Goal: Navigation & Orientation: Find specific page/section

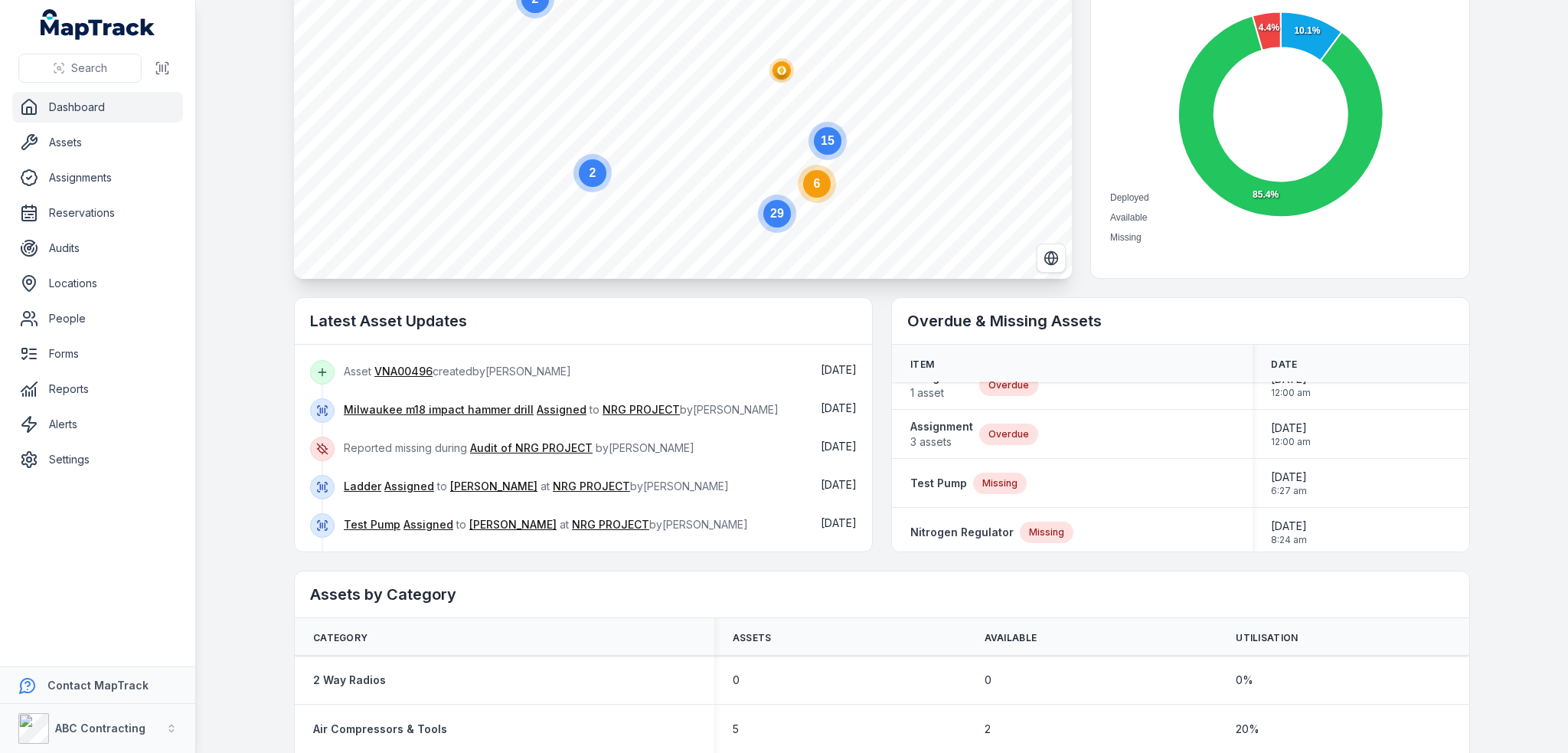
scroll to position [537, 0]
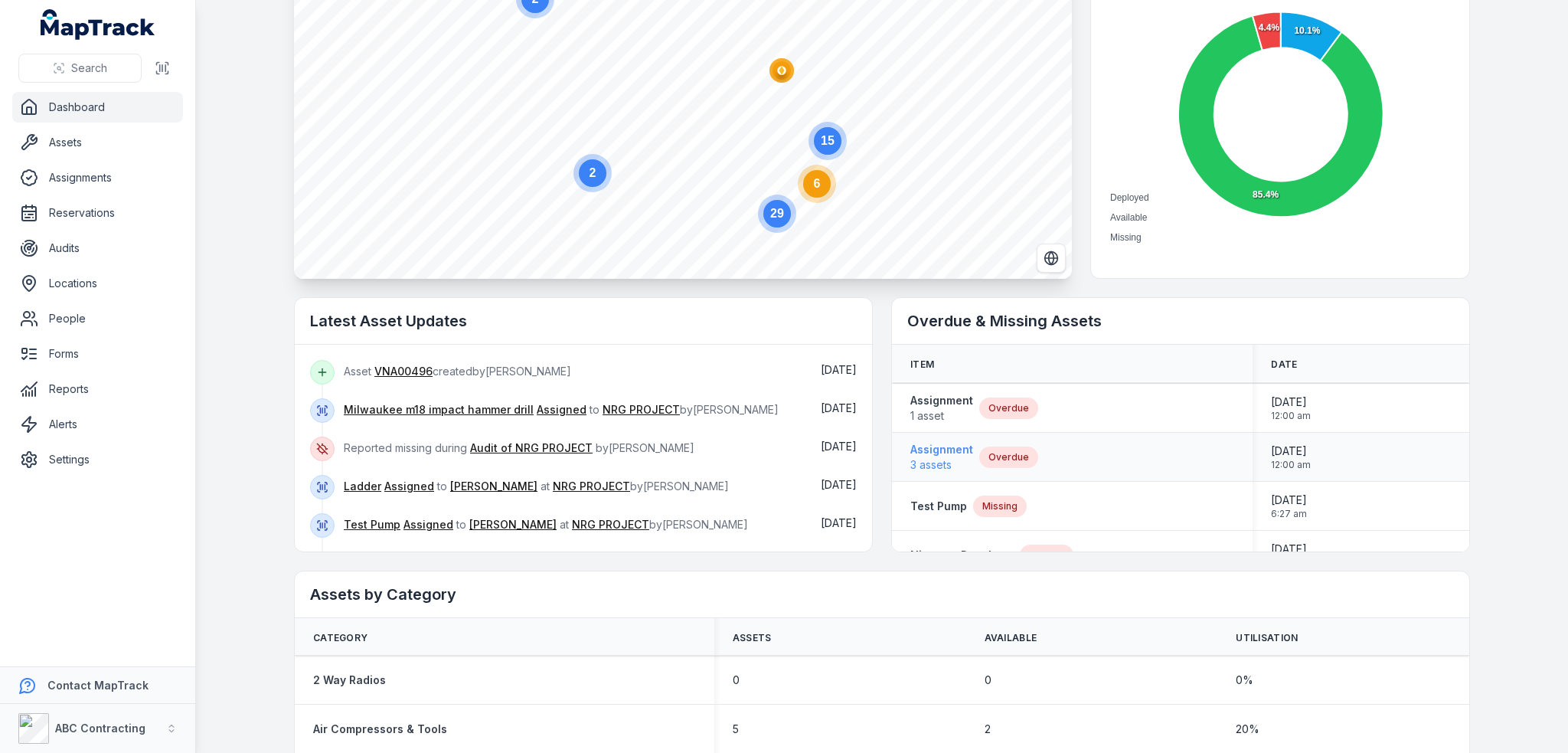
click at [956, 442] on strong "Assignment" at bounding box center [941, 450] width 63 height 16
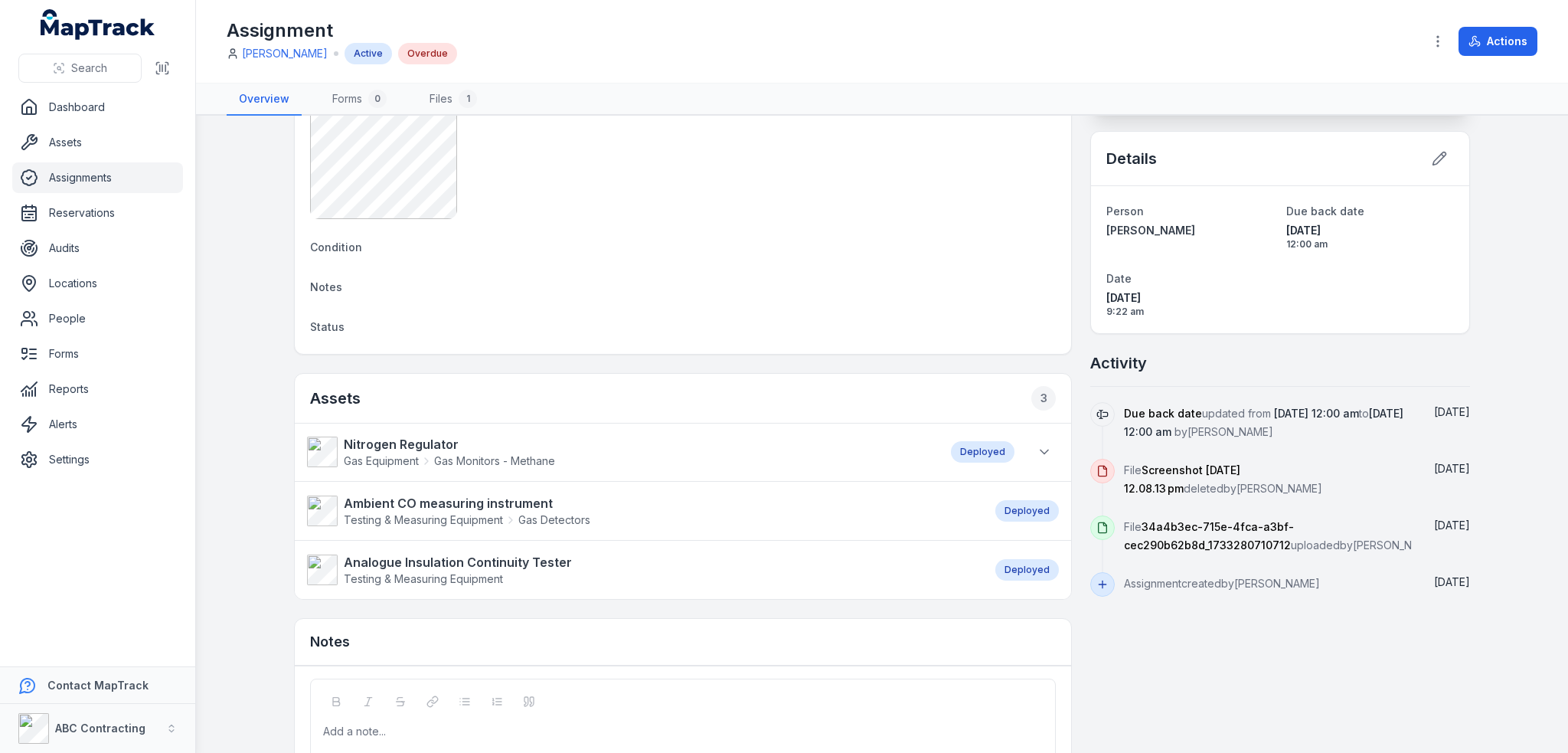
scroll to position [229, 0]
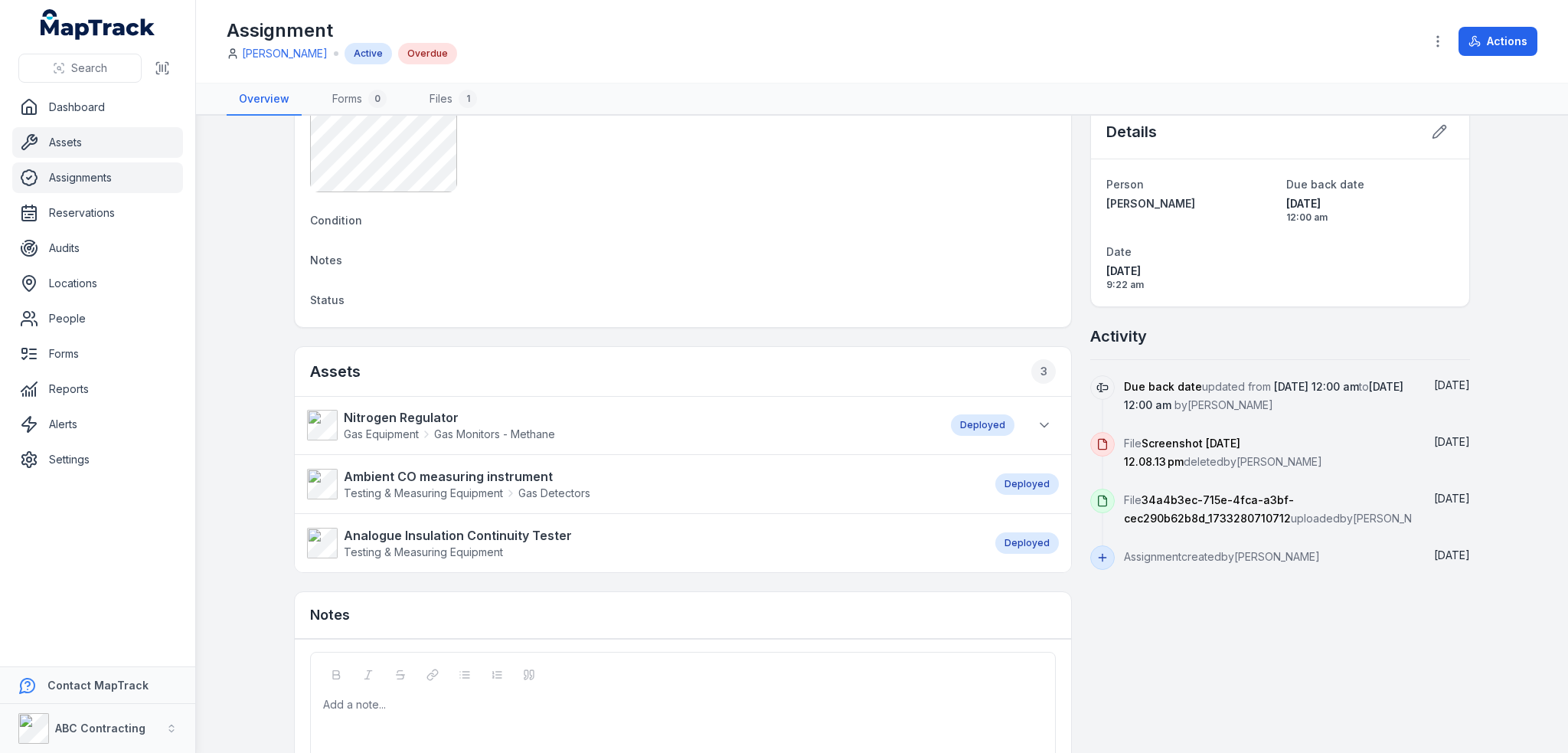
click at [53, 145] on link "Assets" at bounding box center [97, 142] width 171 height 30
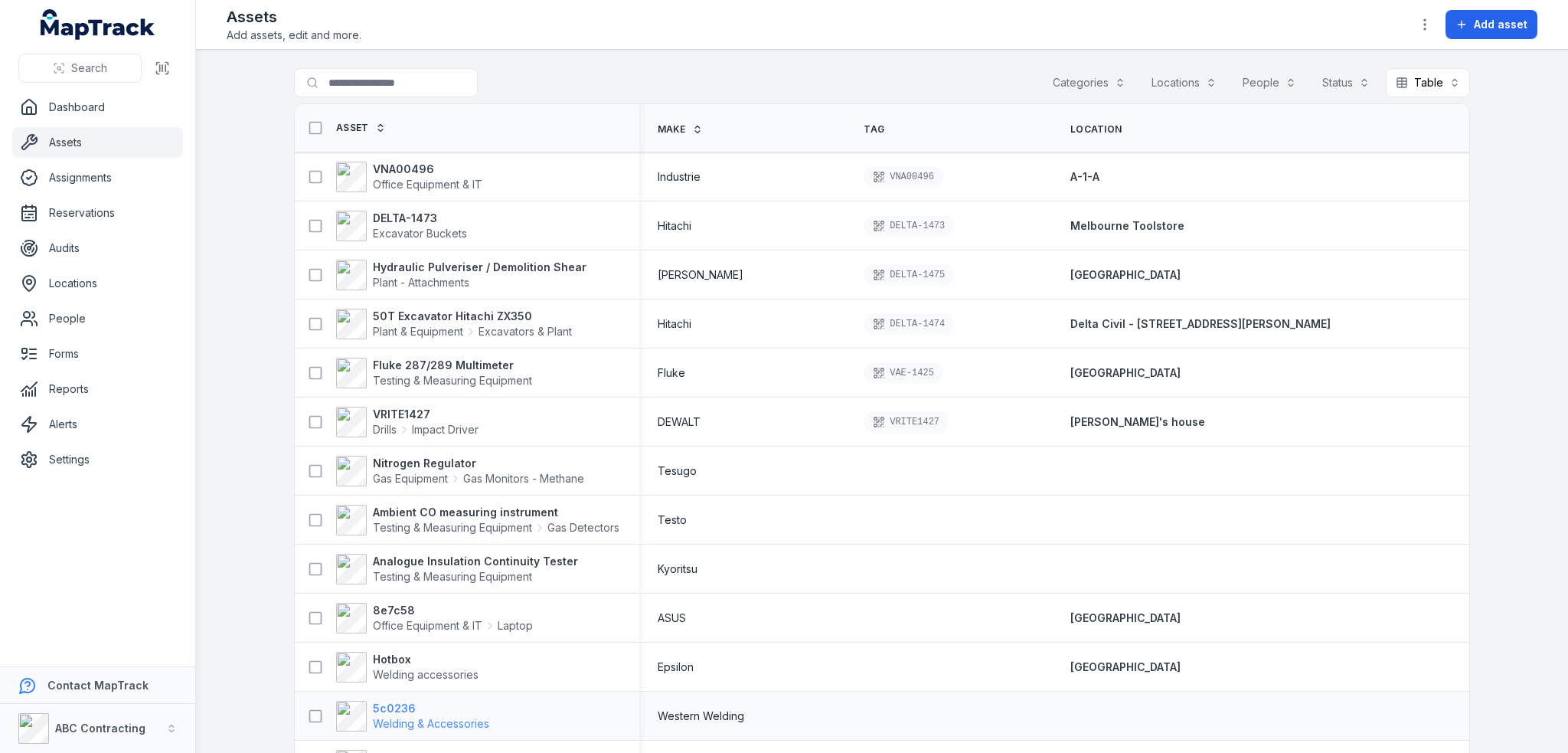
scroll to position [306, 0]
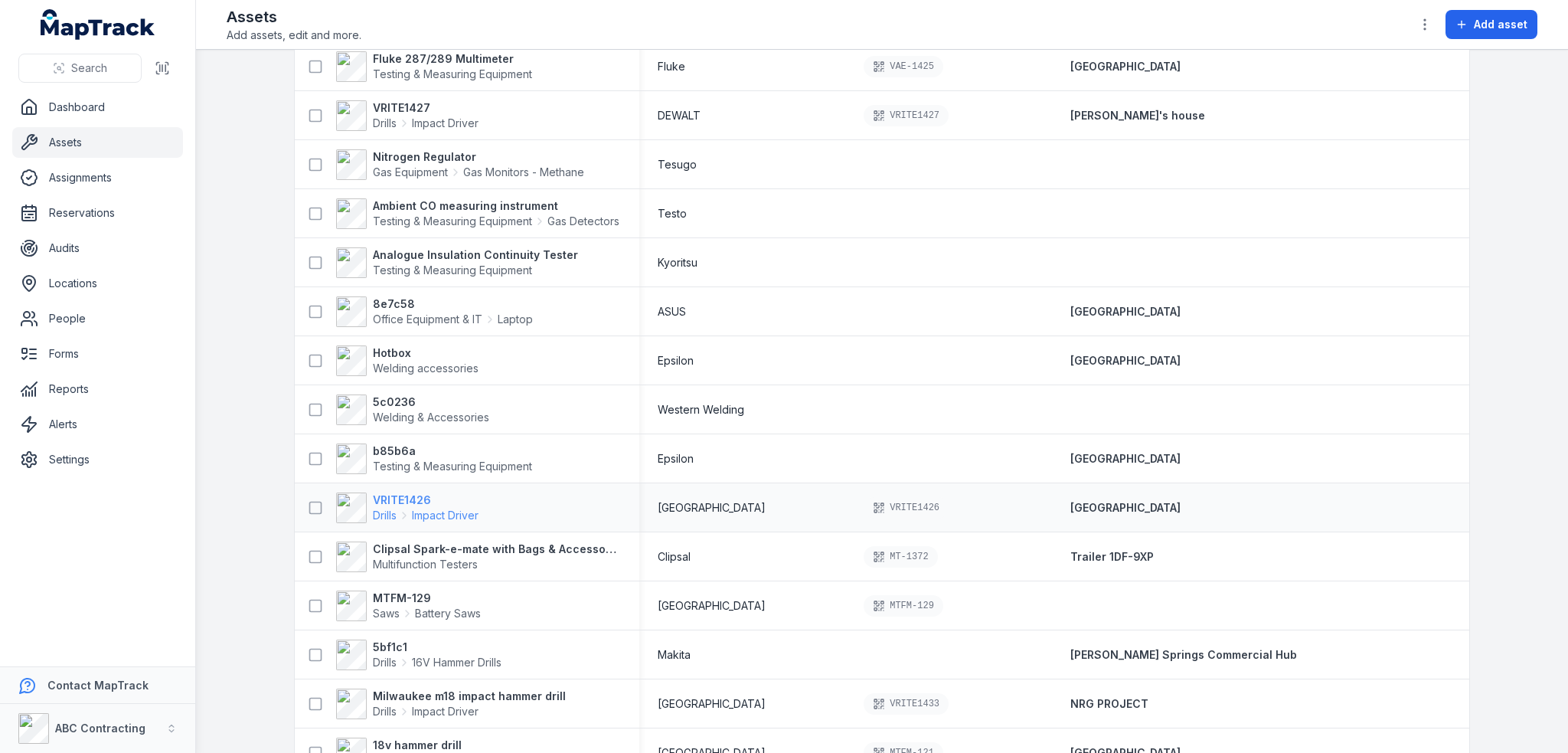
click at [395, 498] on strong "VRITE1426" at bounding box center [426, 500] width 106 height 16
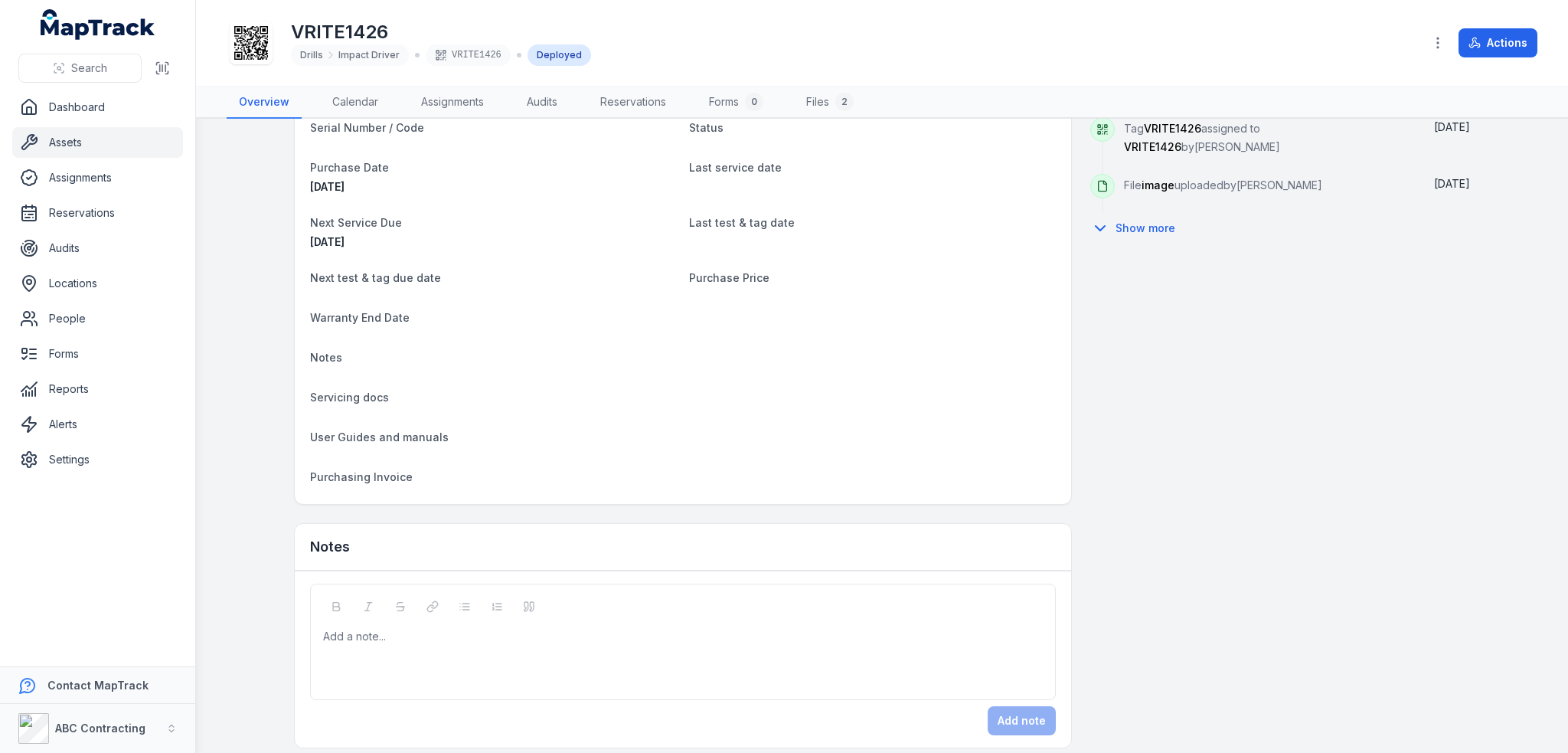
scroll to position [801, 0]
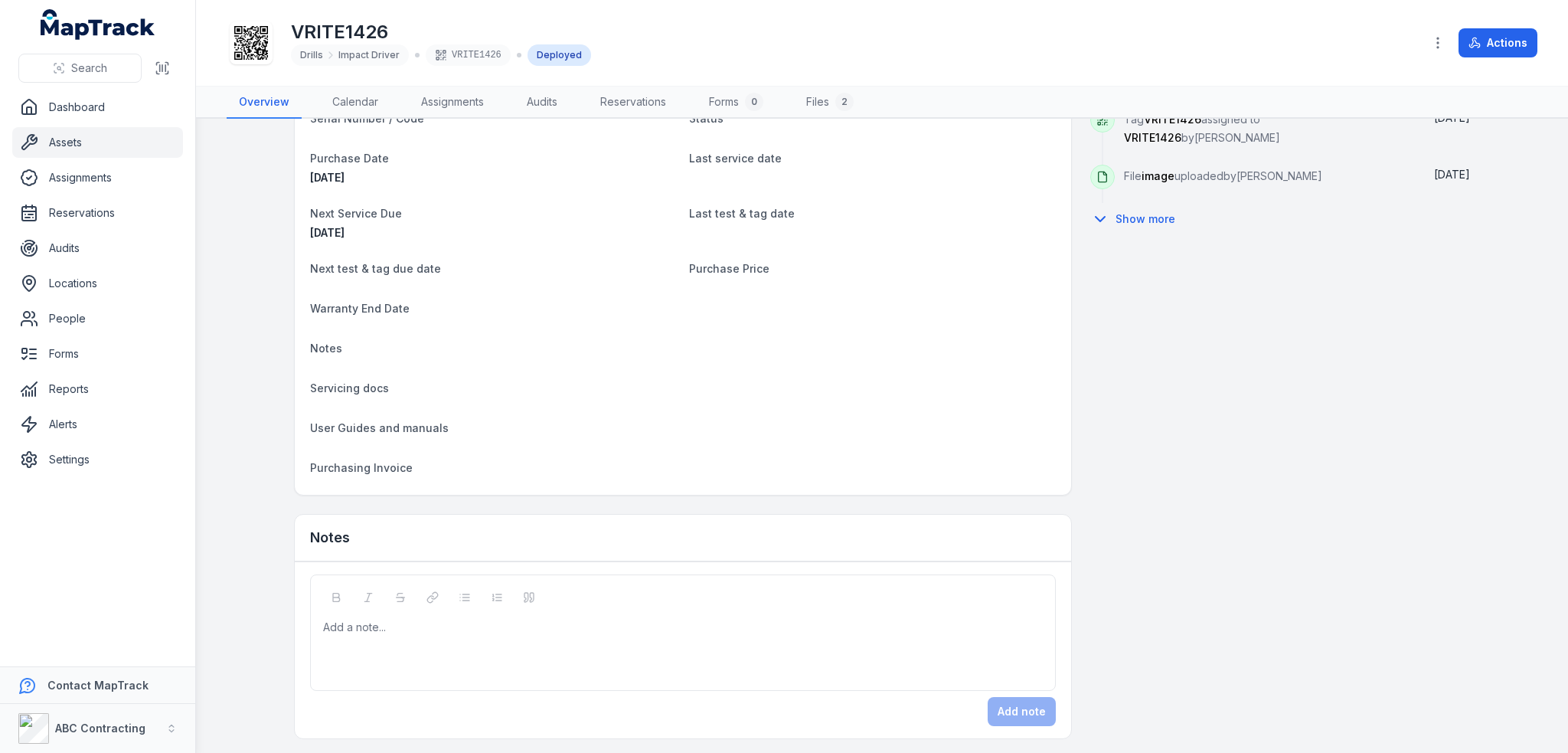
click at [344, 227] on span "[DATE]" at bounding box center [327, 231] width 34 height 13
drag, startPoint x: 365, startPoint y: 235, endPoint x: 297, endPoint y: 217, distance: 70.3
click at [297, 217] on div "Category Drills Impact Driver Description Make Milwaukee Model Impact Driver Se…" at bounding box center [683, 239] width 777 height 512
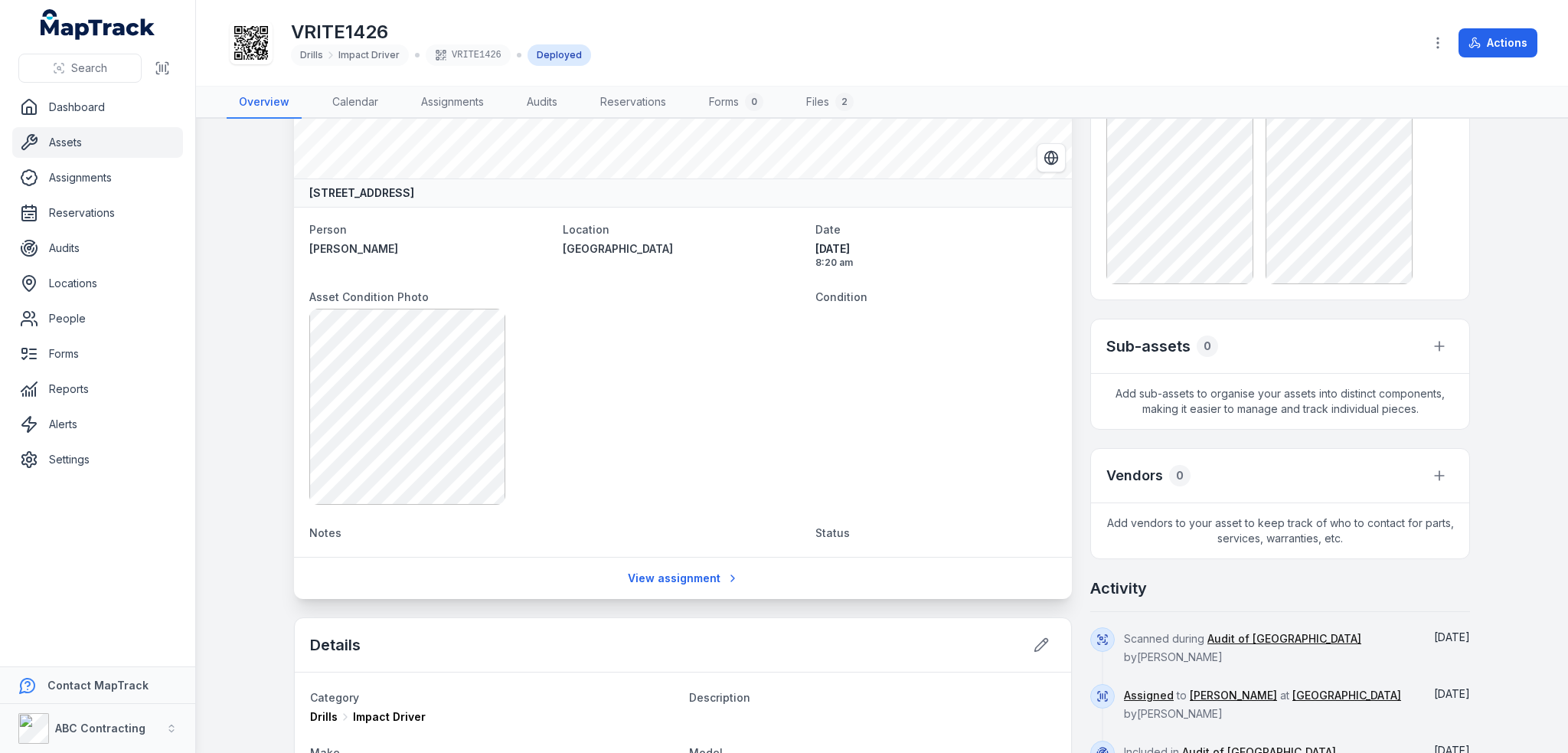
scroll to position [0, 0]
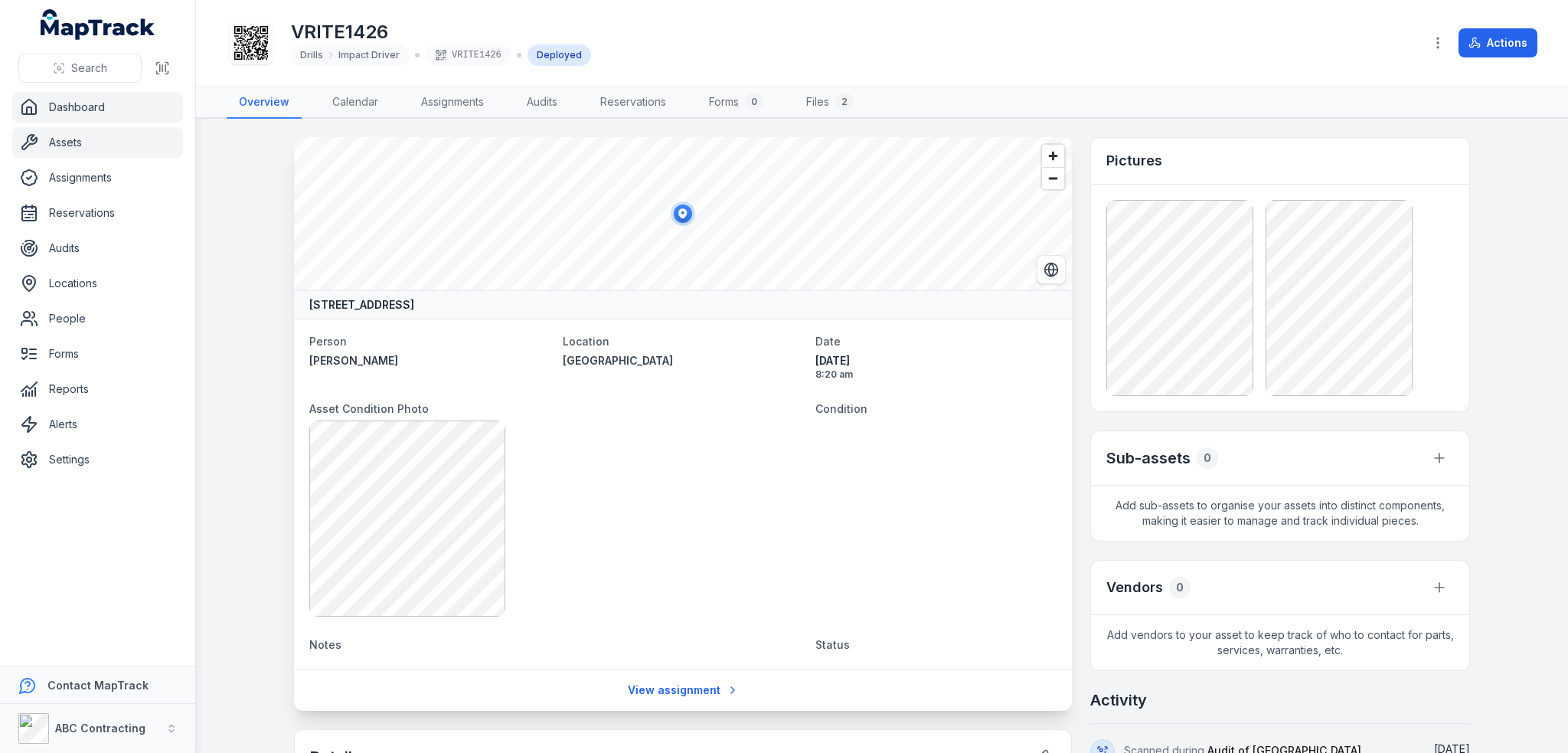
click at [93, 110] on link "Dashboard" at bounding box center [97, 107] width 171 height 30
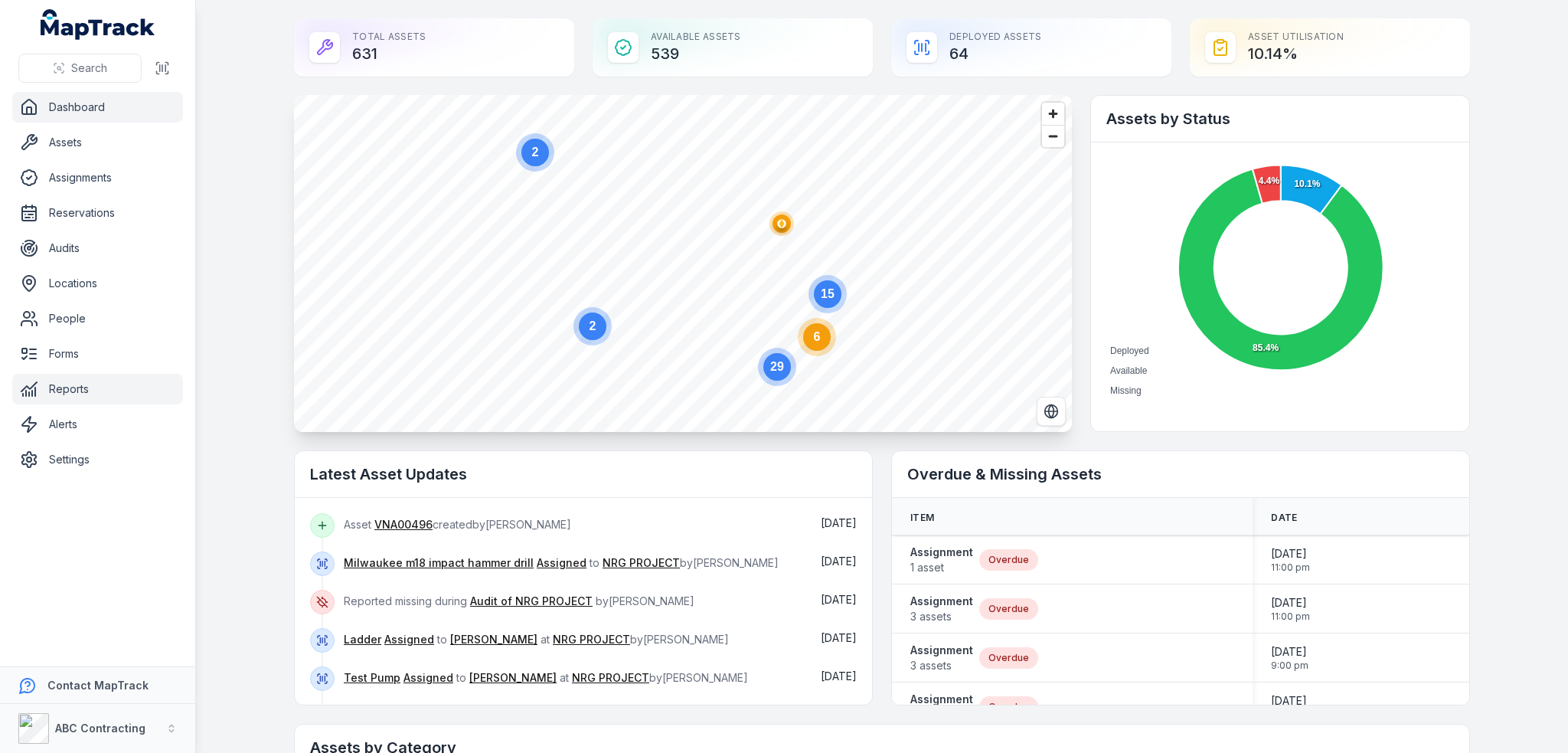
click at [147, 395] on link "Reports" at bounding box center [97, 388] width 171 height 30
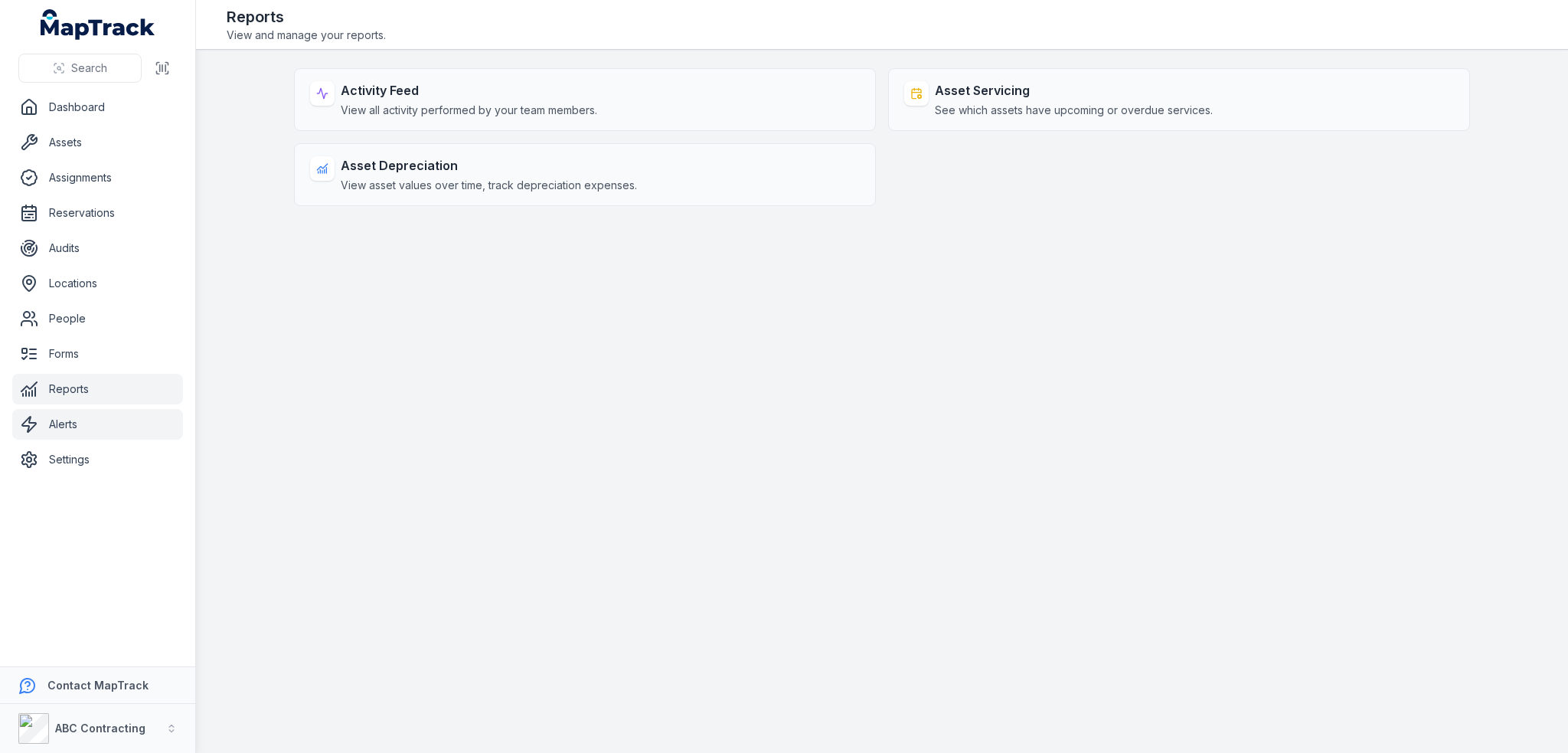
click at [150, 416] on link "Alerts" at bounding box center [97, 424] width 171 height 30
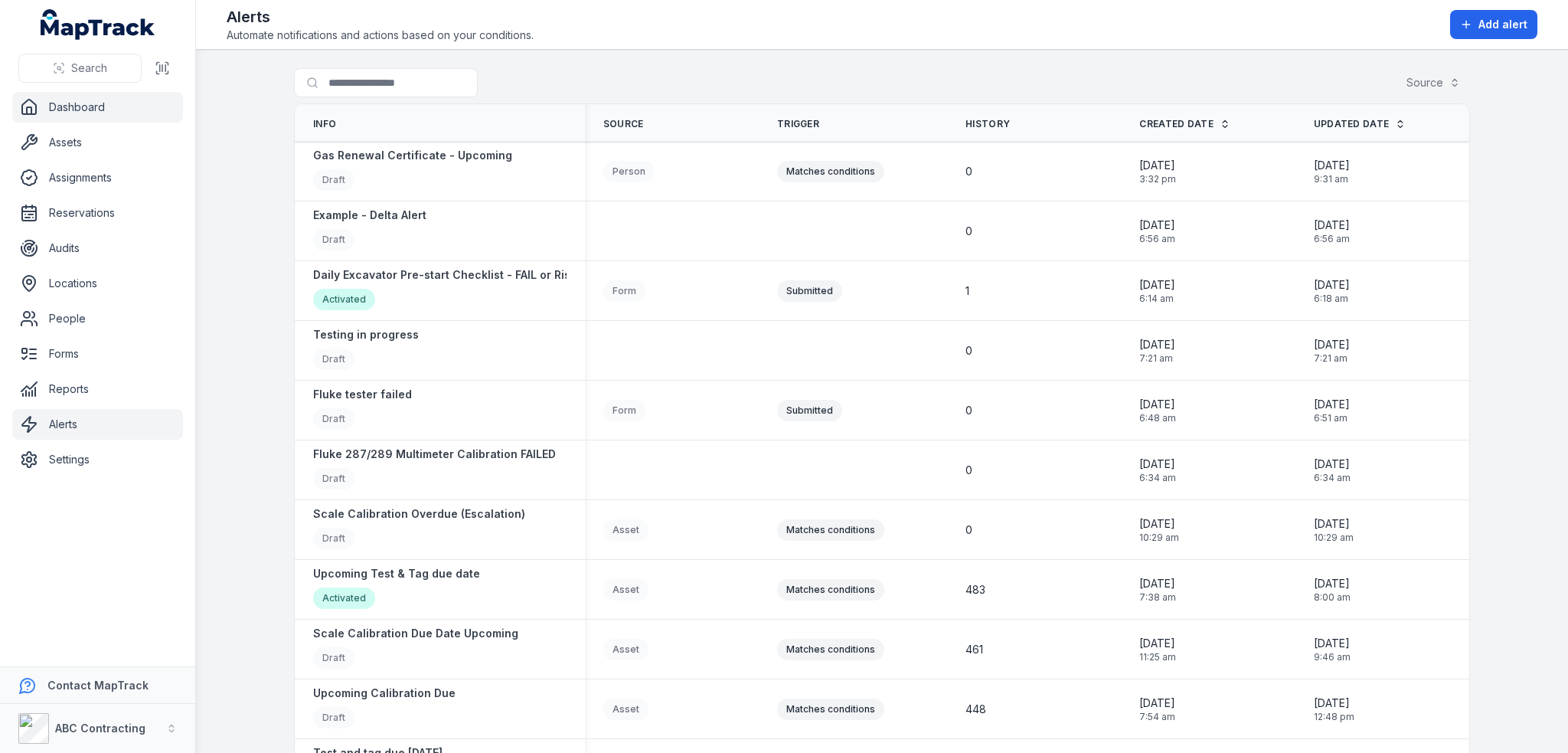
click at [82, 106] on link "Dashboard" at bounding box center [97, 107] width 171 height 30
